Goal: Task Accomplishment & Management: Manage account settings

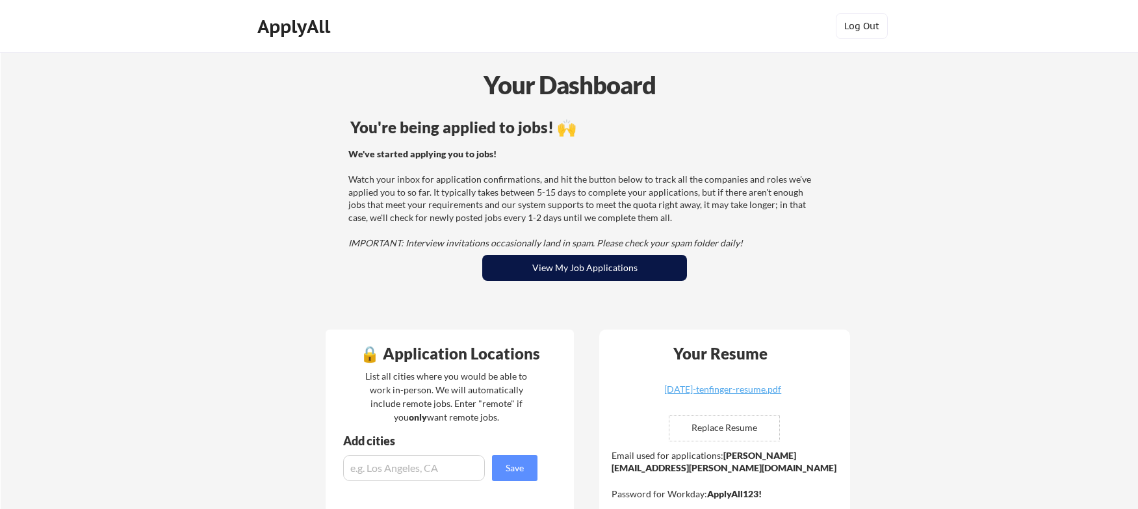
click at [645, 260] on button "View My Job Applications" at bounding box center [584, 268] width 205 height 26
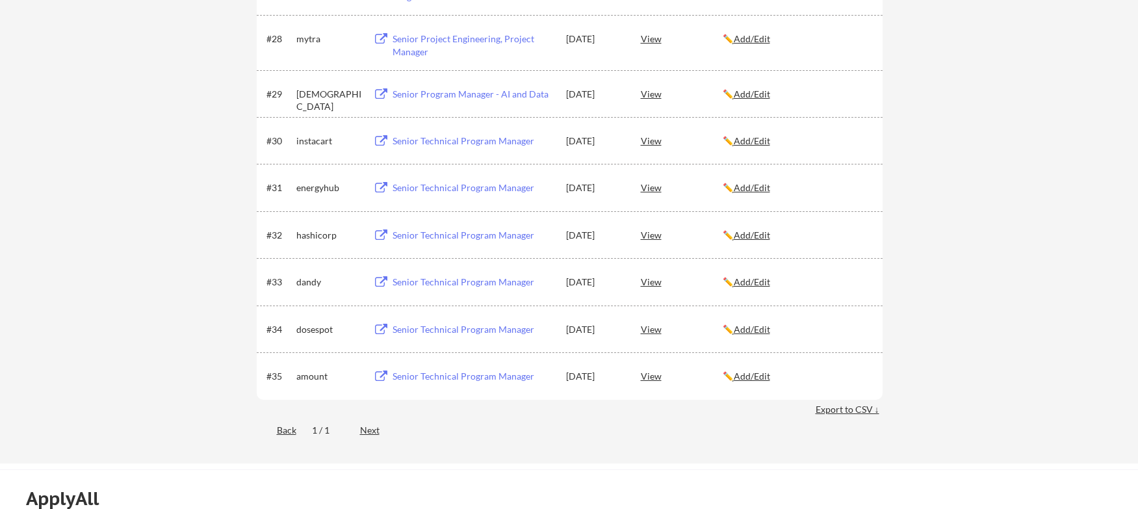
scroll to position [1625, 0]
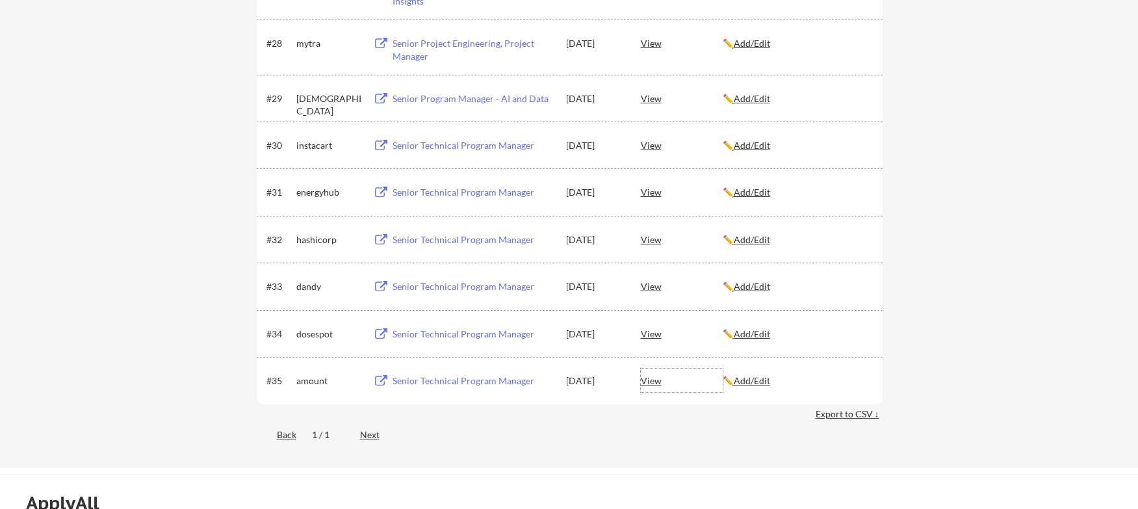
click at [652, 385] on div "View" at bounding box center [682, 380] width 82 height 23
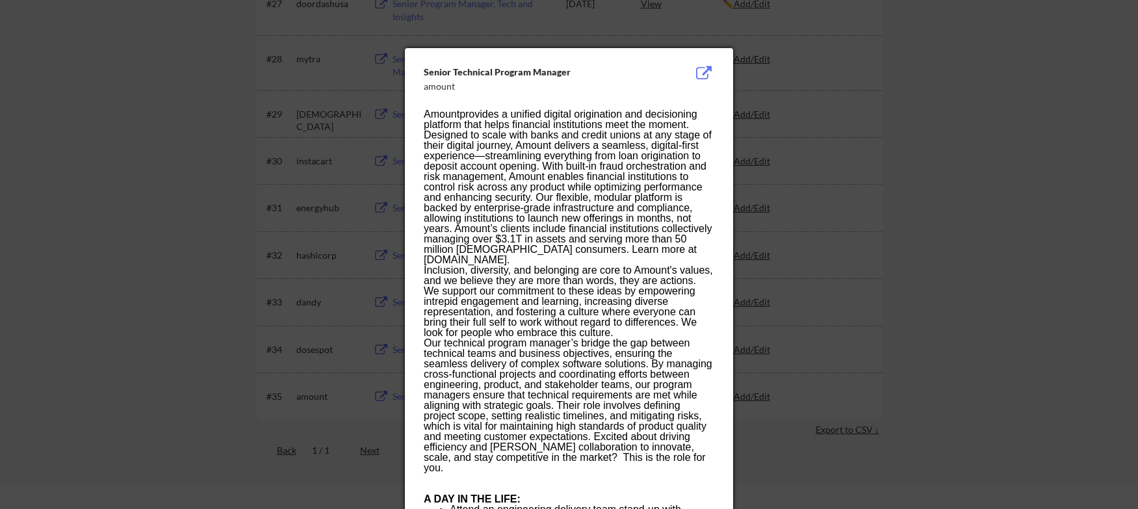
scroll to position [1237, 0]
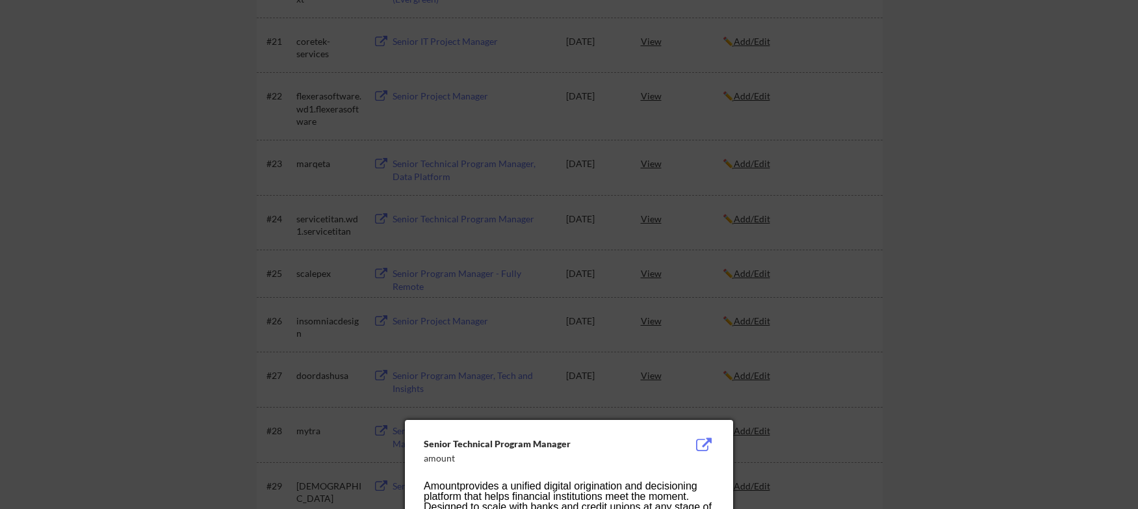
click at [883, 233] on div at bounding box center [569, 254] width 1138 height 509
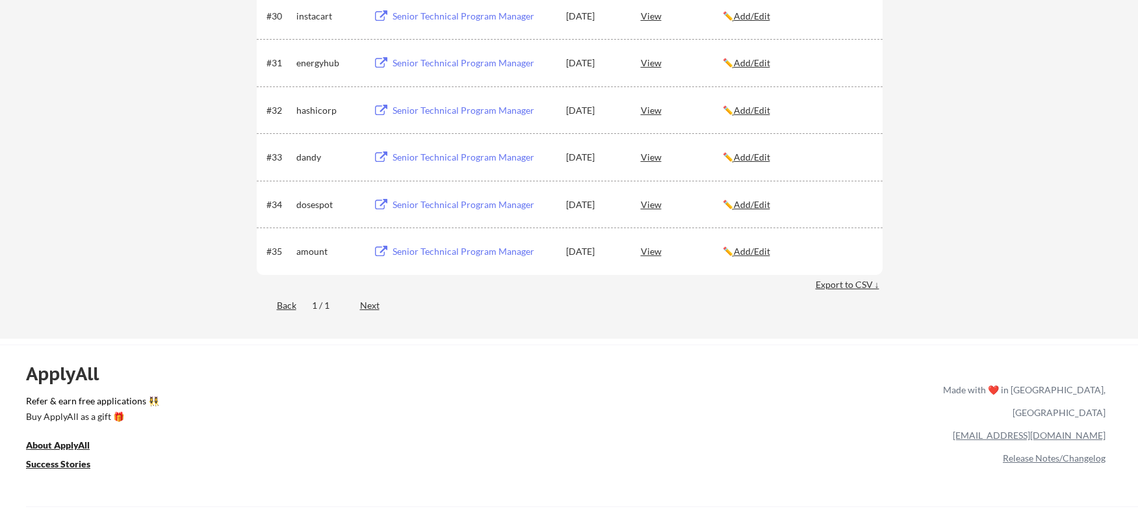
scroll to position [1755, 0]
click at [382, 255] on button at bounding box center [381, 251] width 16 height 12
click at [383, 200] on button at bounding box center [381, 204] width 16 height 12
click at [378, 155] on button at bounding box center [381, 157] width 16 height 12
drag, startPoint x: 539, startPoint y: 203, endPoint x: 395, endPoint y: 199, distance: 144.4
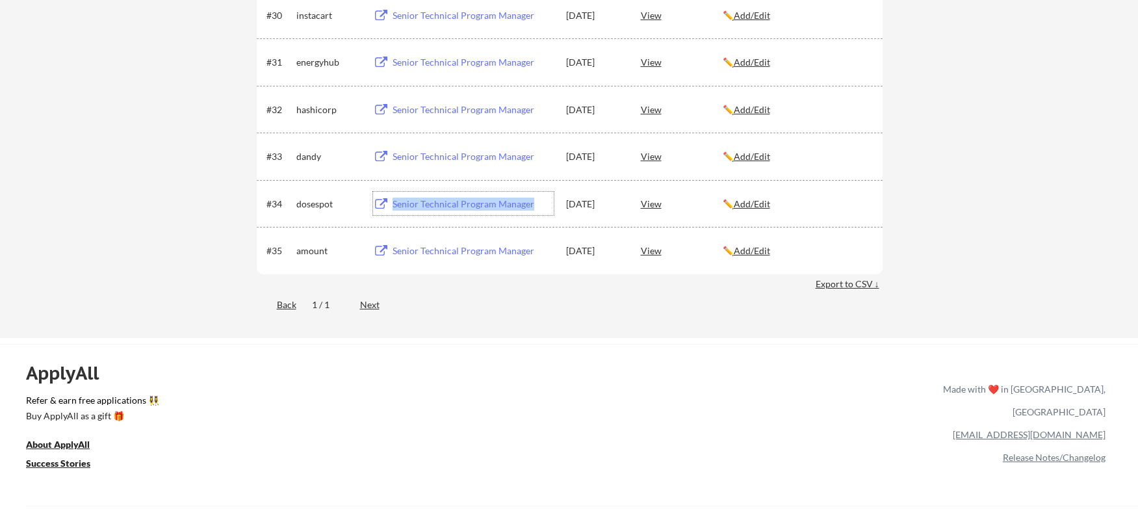
click at [395, 199] on div "Senior Technical Program Manager" at bounding box center [473, 204] width 161 height 13
copy div "Senior Technical Program Manager"
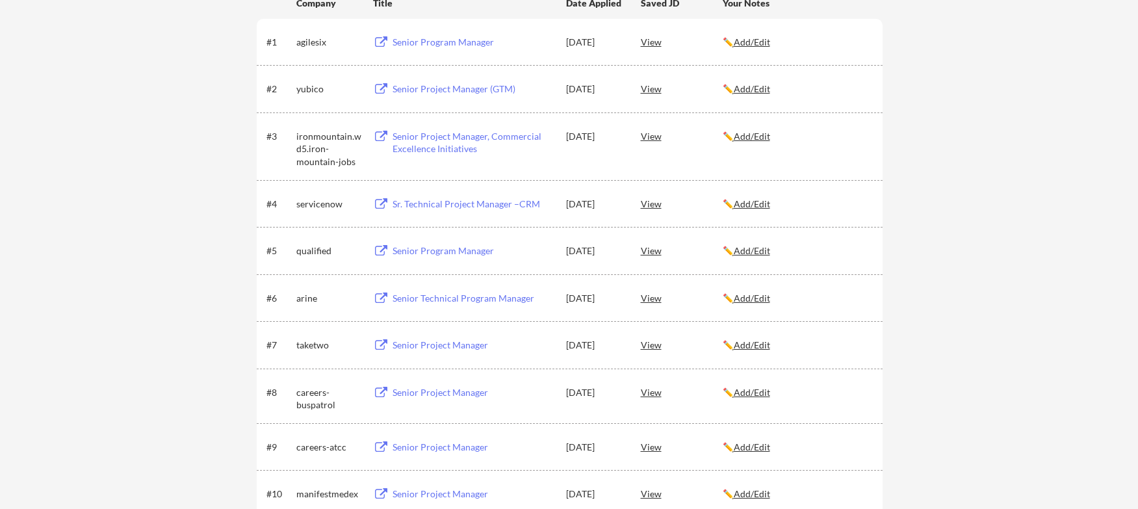
scroll to position [260, 0]
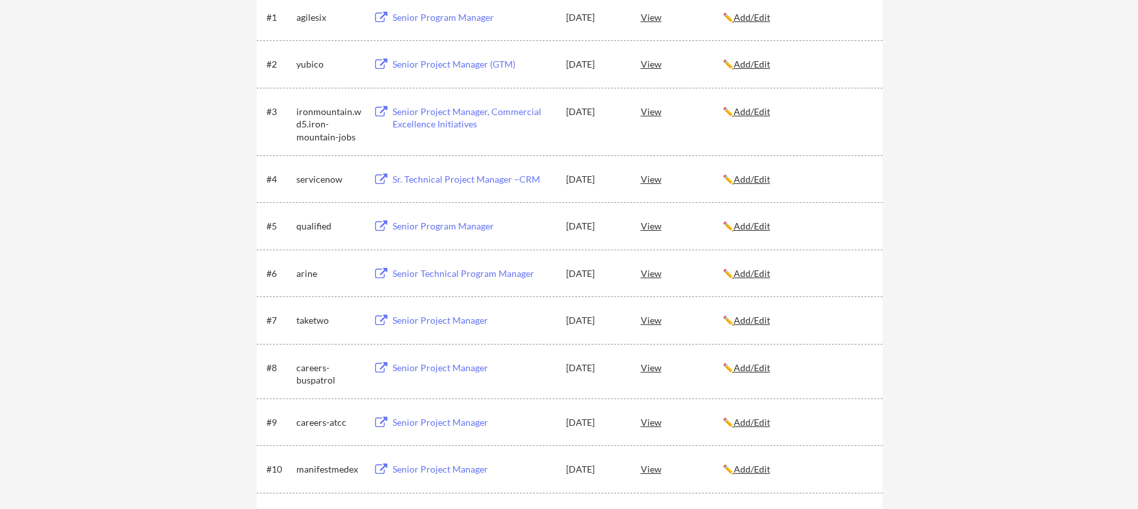
click at [467, 274] on div "Senior Technical Program Manager" at bounding box center [473, 273] width 161 height 13
click at [441, 230] on div "Senior Program Manager" at bounding box center [473, 226] width 161 height 13
click at [448, 174] on div "Sr. Technical Project Manager –CRM" at bounding box center [473, 179] width 161 height 13
drag, startPoint x: 543, startPoint y: 181, endPoint x: 387, endPoint y: 183, distance: 155.3
click at [387, 183] on div "Sr. Technical Project Manager –CRM" at bounding box center [463, 178] width 181 height 23
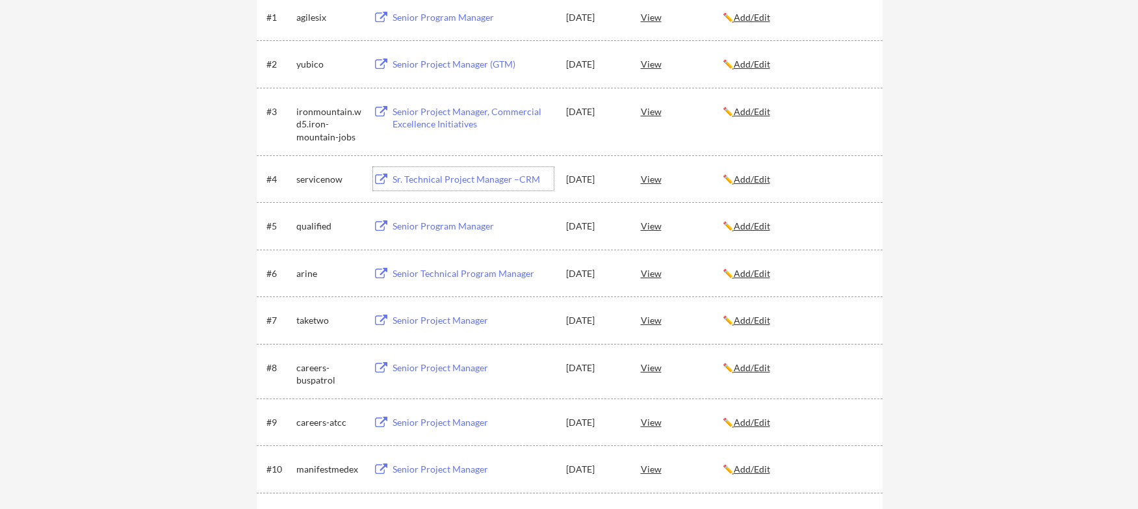
copy div "Sr. Technical Project Manager –CRM"
